Goal: Task Accomplishment & Management: Manage account settings

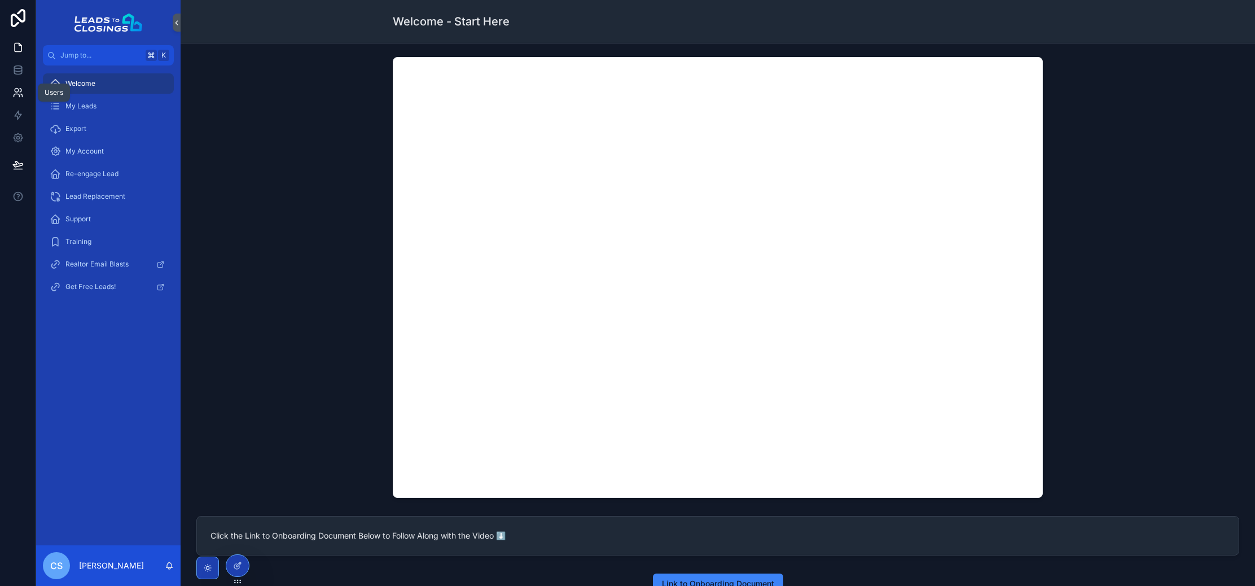
click at [24, 95] on link at bounding box center [18, 92] width 36 height 23
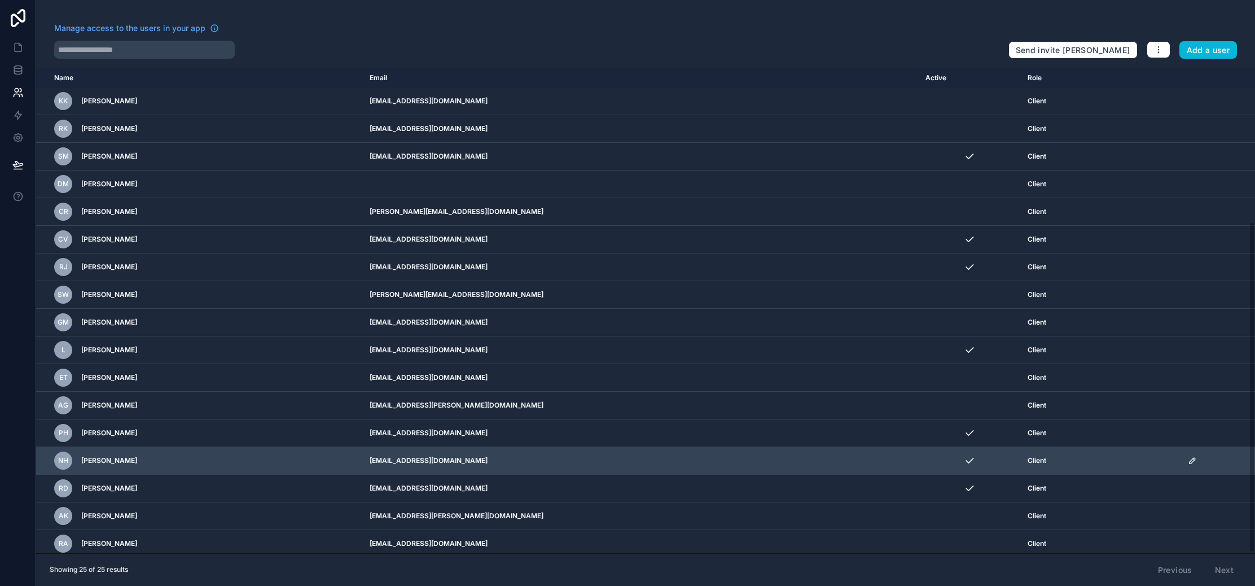
scroll to position [226, 0]
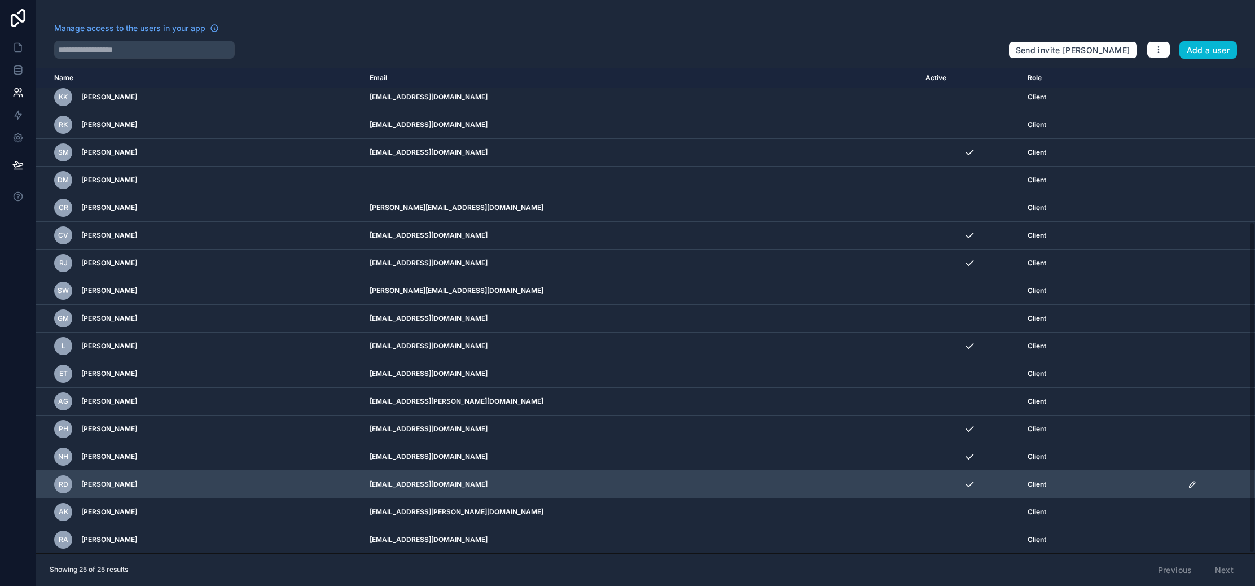
click at [1188, 483] on icon "scrollable content" at bounding box center [1192, 484] width 9 height 9
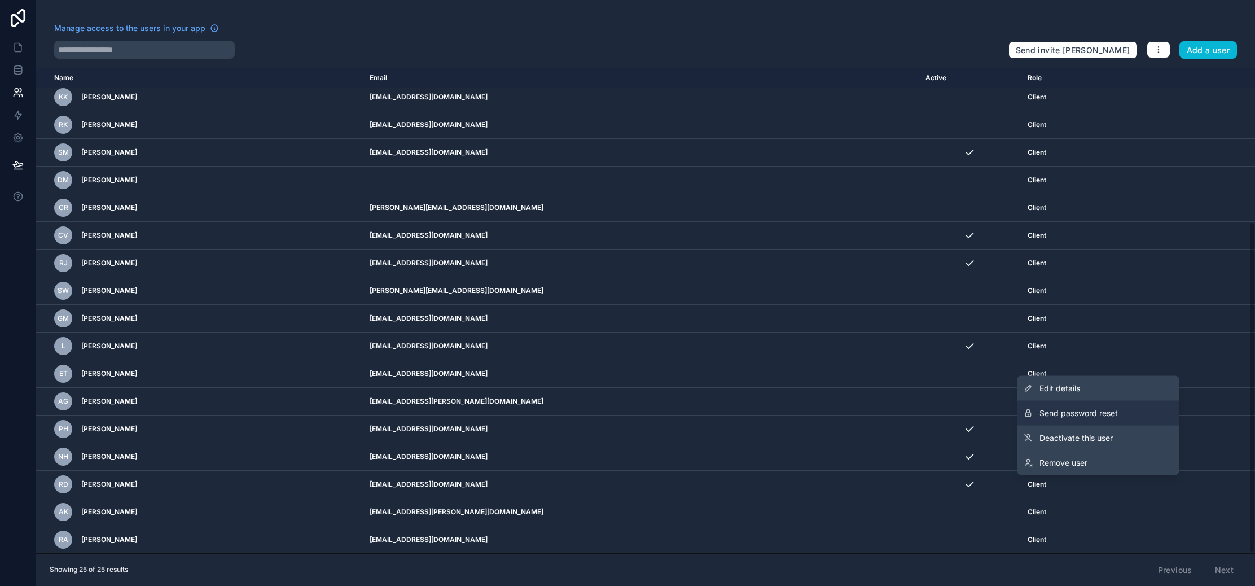
click at [1123, 401] on button "Send password reset" at bounding box center [1098, 413] width 163 height 25
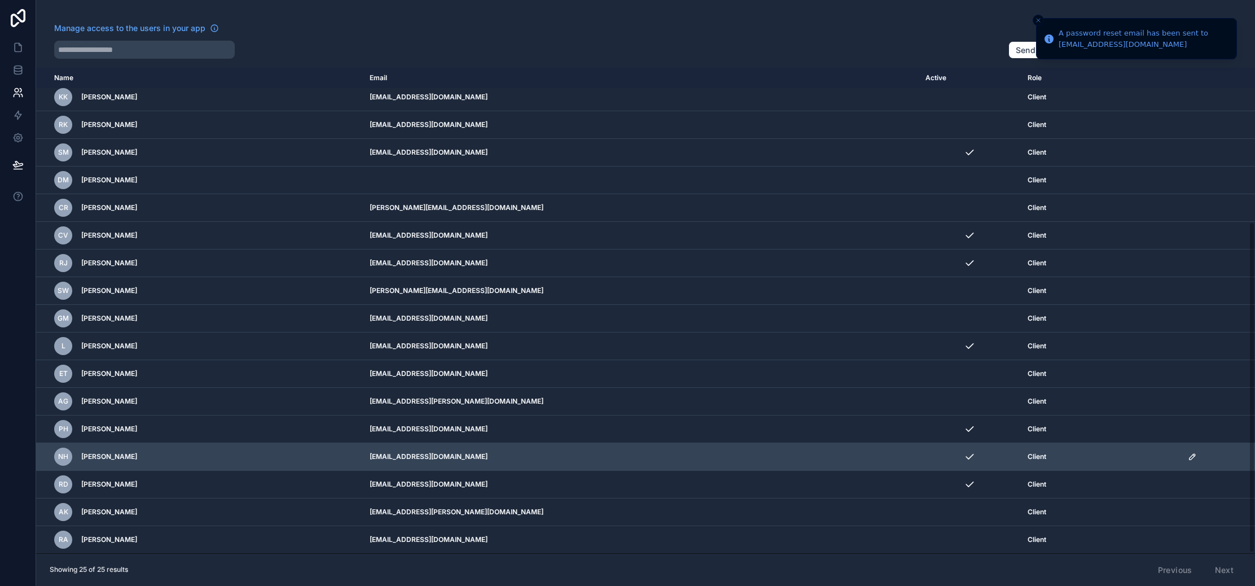
click at [1190, 456] on icon "scrollable content" at bounding box center [1193, 457] width 6 height 6
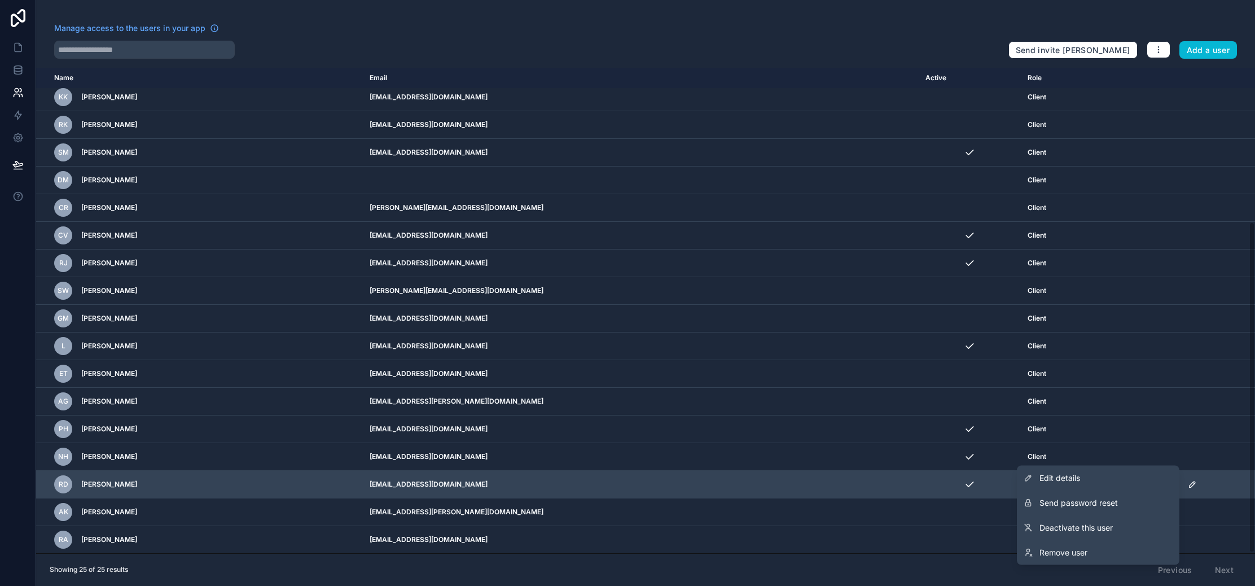
click at [1149, 472] on link "Edit details" at bounding box center [1098, 478] width 163 height 25
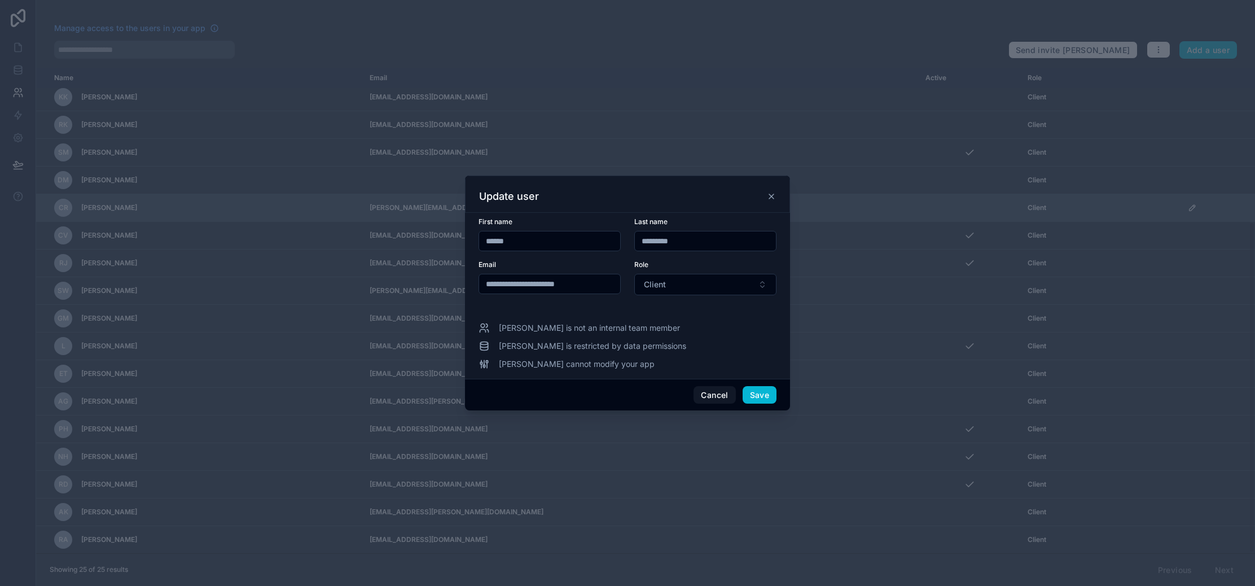
click at [773, 199] on icon at bounding box center [771, 196] width 9 height 9
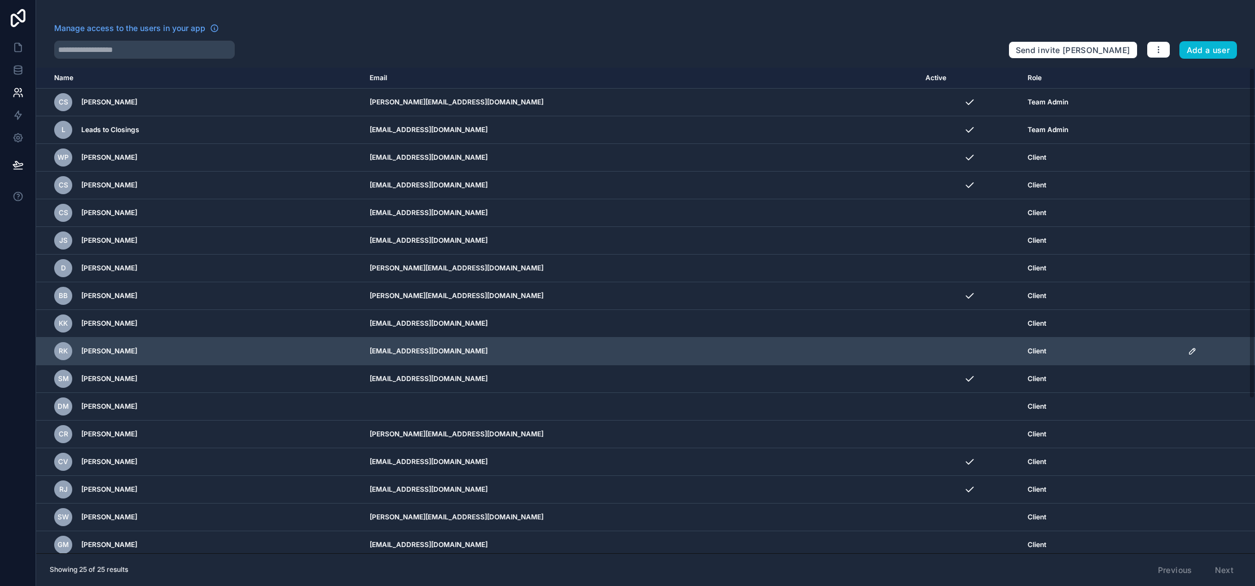
scroll to position [226, 0]
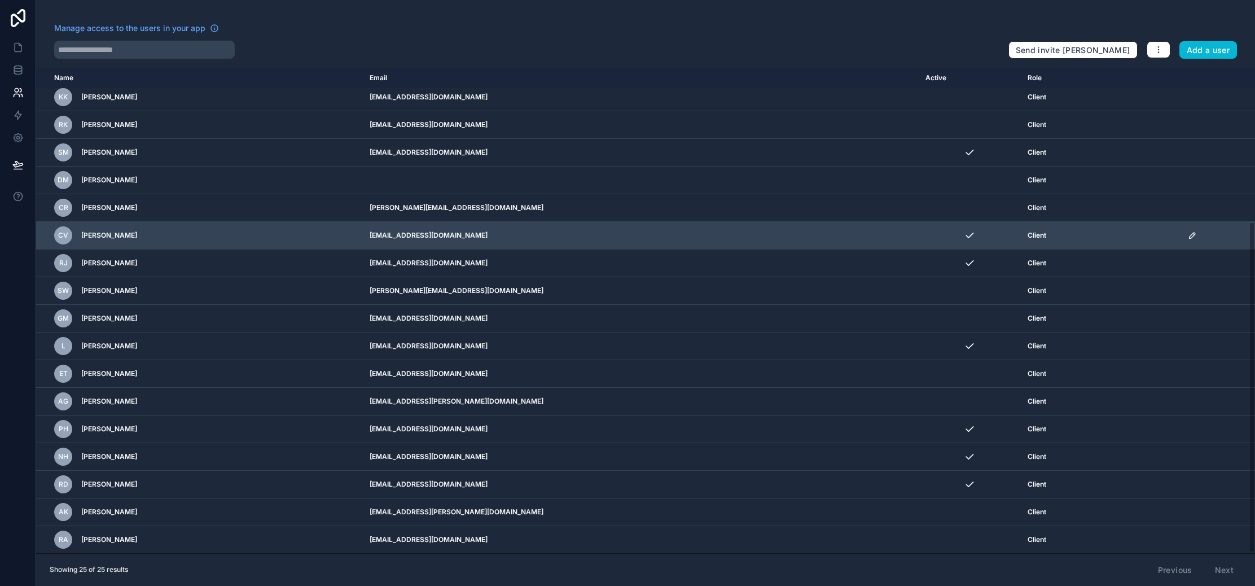
click at [1188, 235] on icon "scrollable content" at bounding box center [1192, 235] width 9 height 9
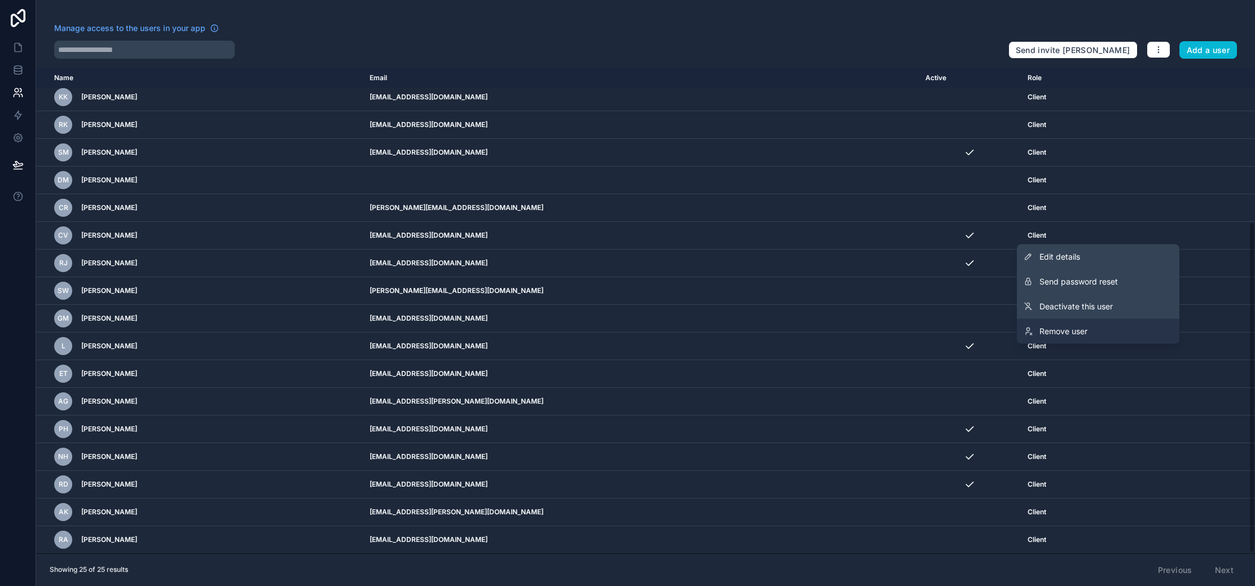
click at [1110, 324] on link "Remove user" at bounding box center [1098, 331] width 163 height 25
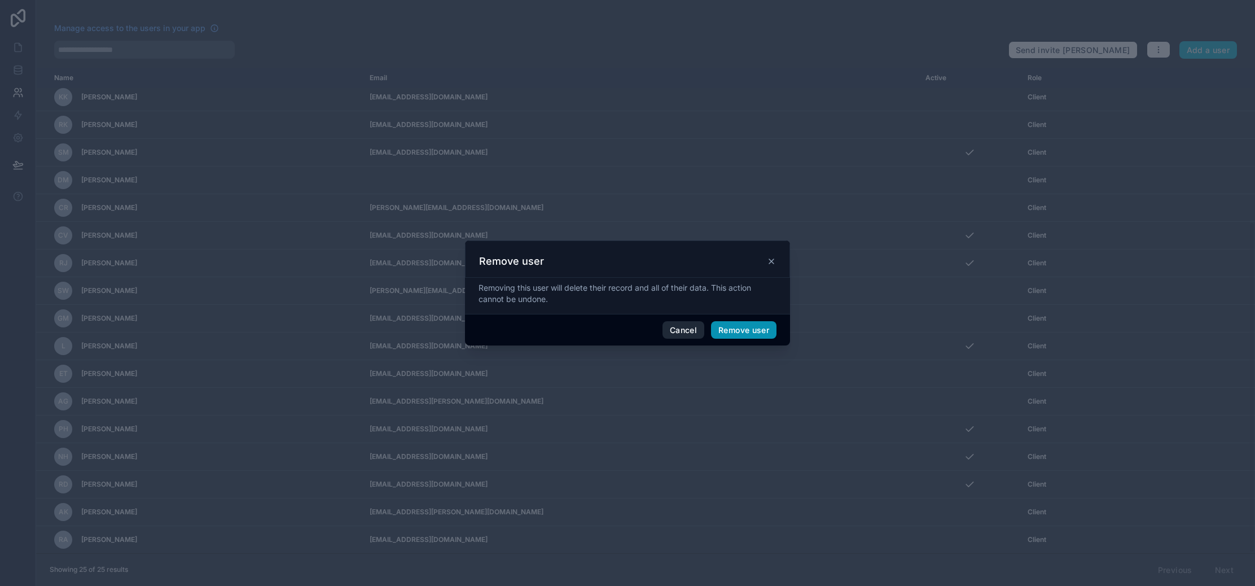
click at [740, 334] on button "Remove user" at bounding box center [743, 330] width 65 height 18
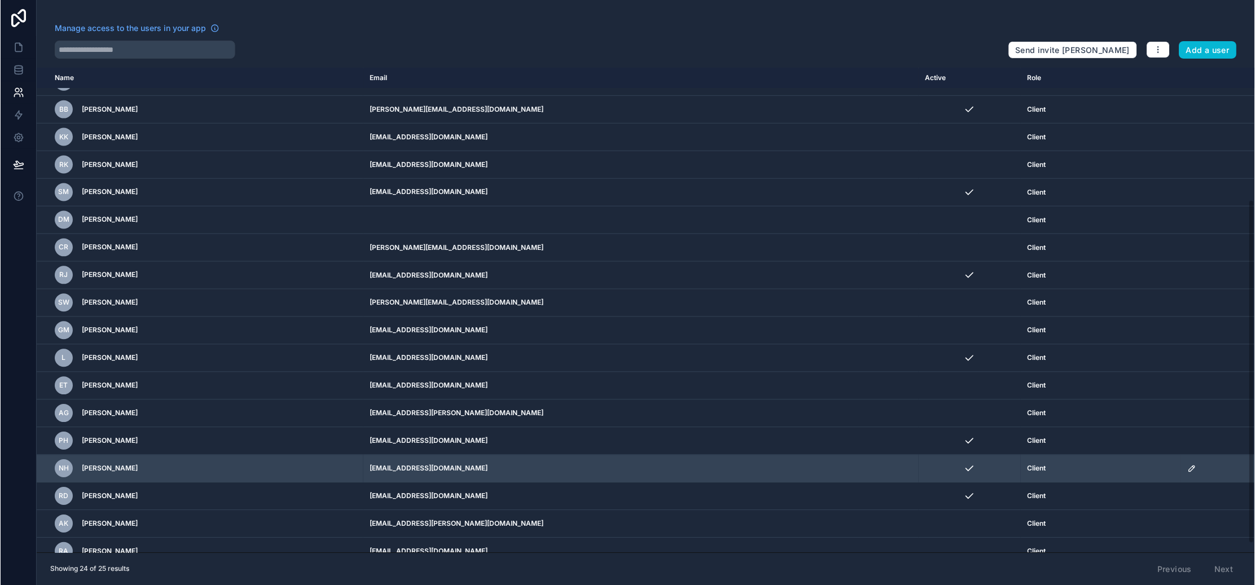
scroll to position [199, 0]
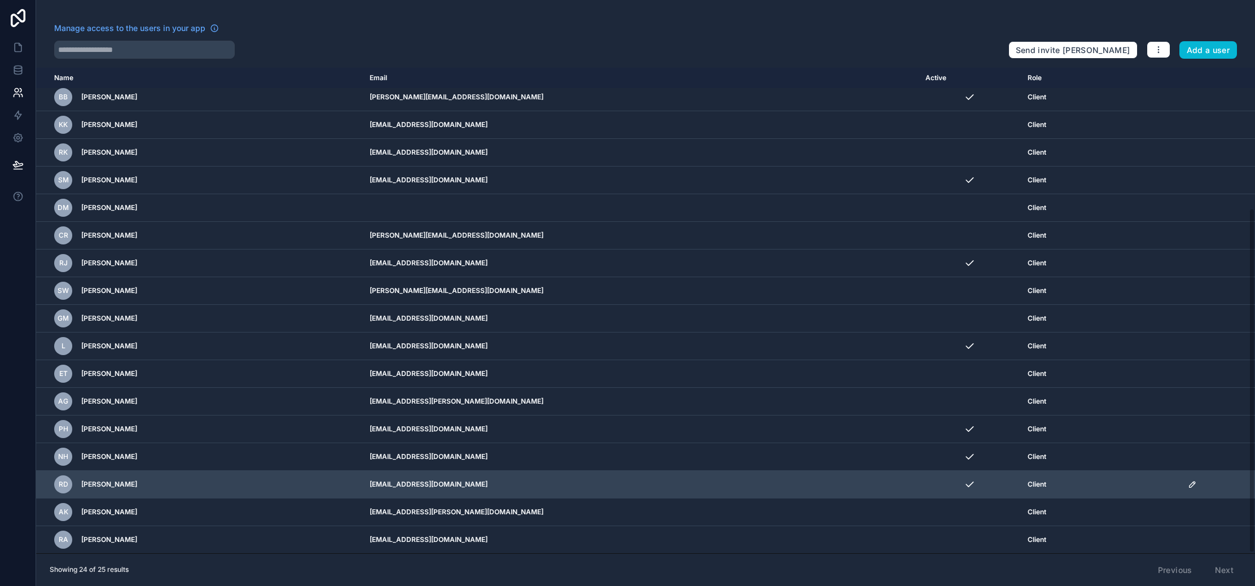
drag, startPoint x: 155, startPoint y: 489, endPoint x: 81, endPoint y: 487, distance: 74.0
click at [81, 487] on div "RD [PERSON_NAME]" at bounding box center [205, 484] width 302 height 18
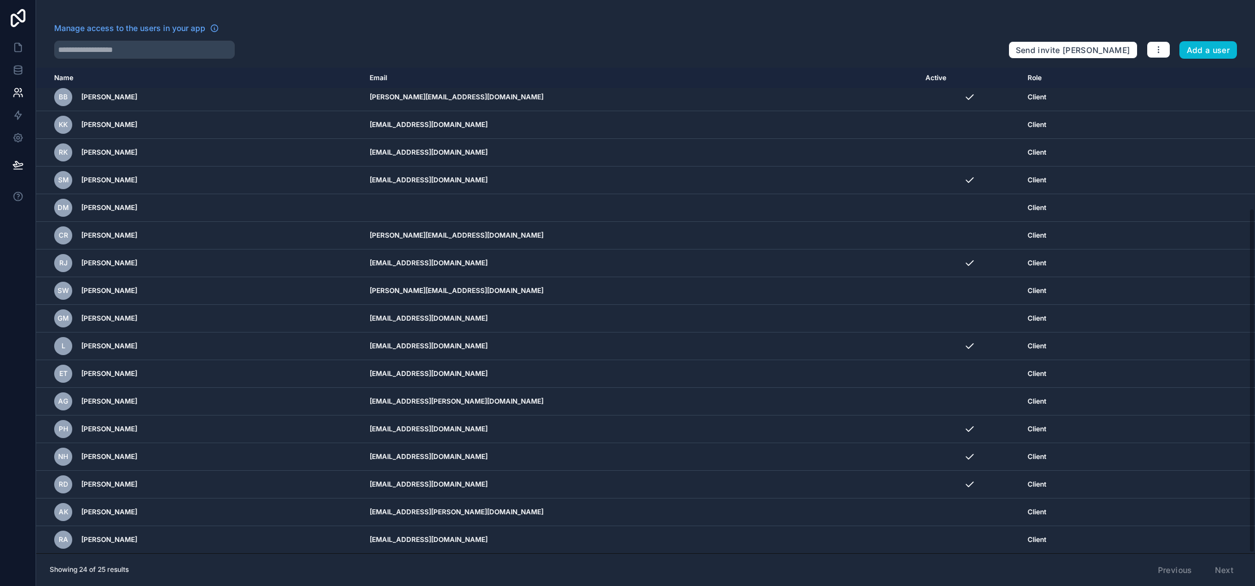
copy span "[PERSON_NAME]"
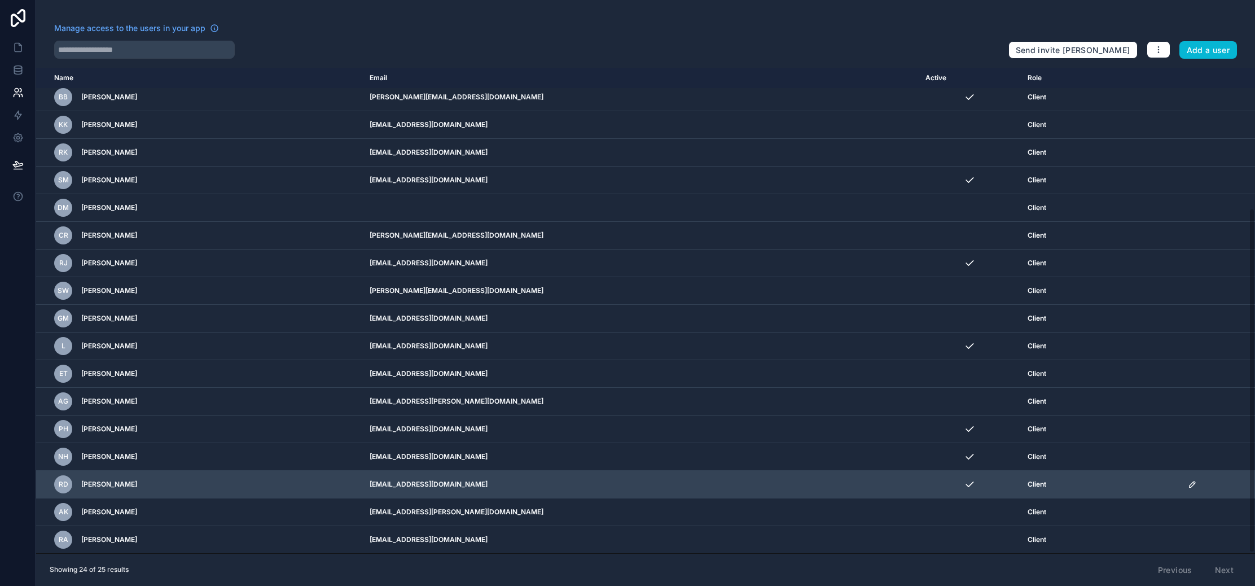
drag, startPoint x: 561, startPoint y: 483, endPoint x: 395, endPoint y: 482, distance: 165.4
click at [394, 483] on tr "RD [PERSON_NAME] [EMAIL_ADDRESS][DOMAIN_NAME] Client" at bounding box center [645, 485] width 1219 height 28
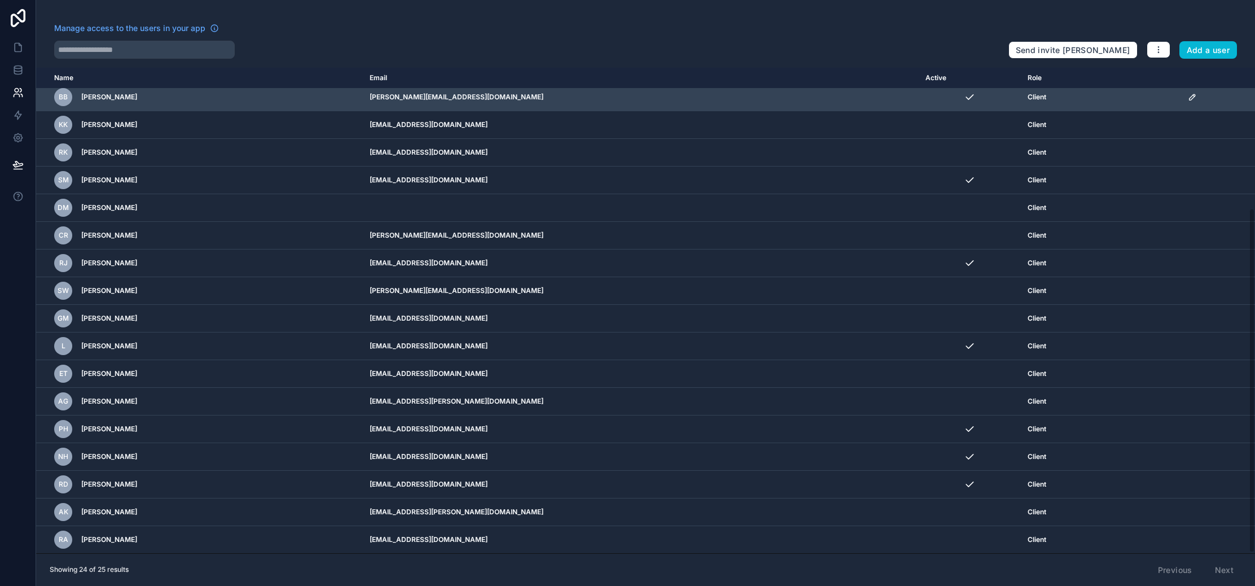
copy tr "[EMAIL_ADDRESS][DOMAIN_NAME]"
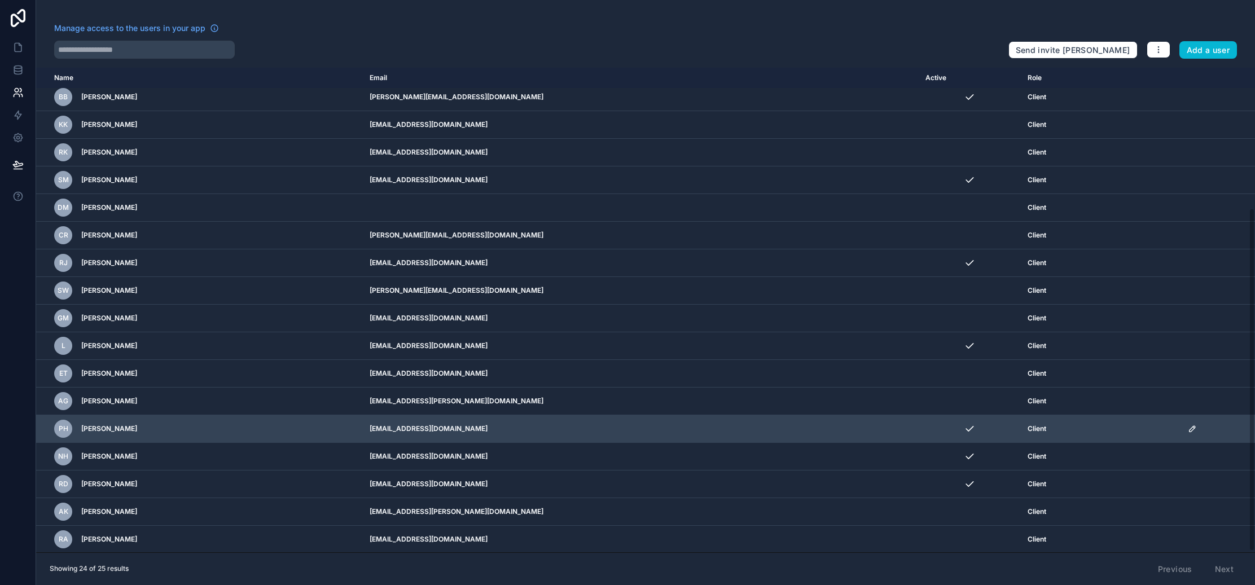
drag, startPoint x: 549, startPoint y: 456, endPoint x: 403, endPoint y: 424, distance: 149.7
click at [423, 457] on tr "NH [PERSON_NAME] [EMAIL_ADDRESS][DOMAIN_NAME] Client" at bounding box center [645, 457] width 1219 height 28
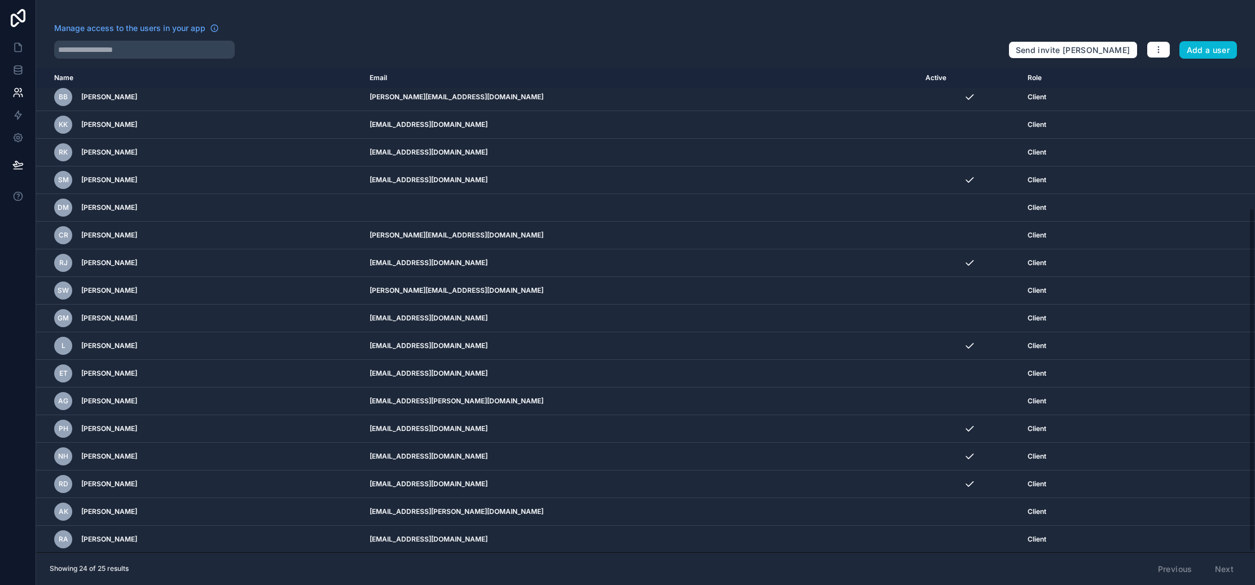
copy tr "[EMAIL_ADDRESS][DOMAIN_NAME]"
